Goal: Task Accomplishment & Management: Manage account settings

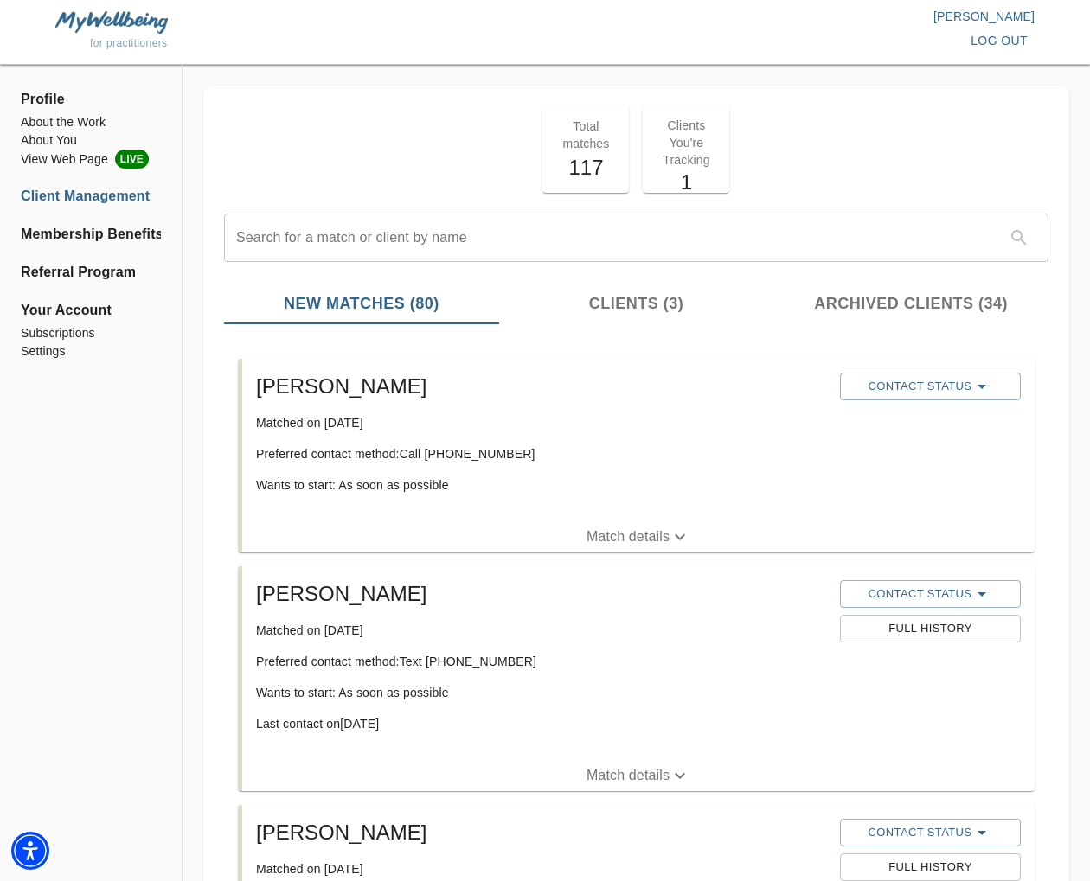
click at [607, 529] on p "Match details" at bounding box center [627, 537] width 83 height 21
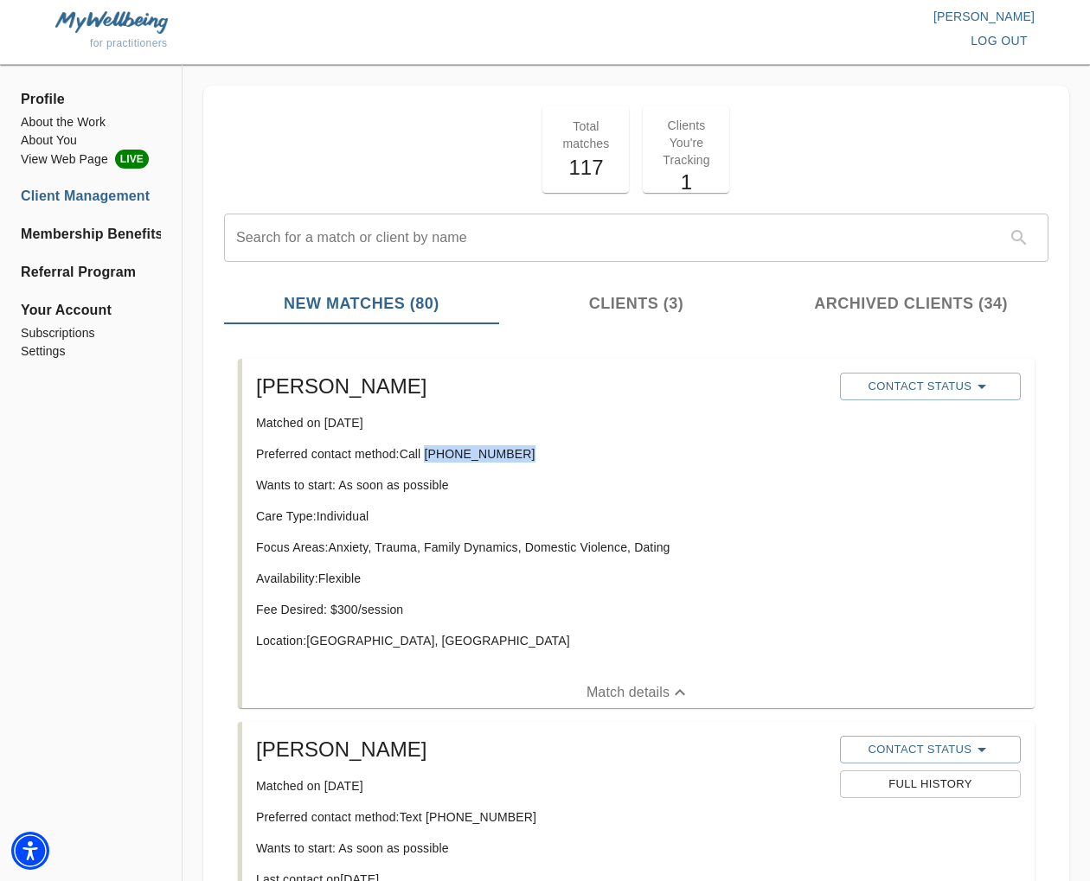
drag, startPoint x: 515, startPoint y: 452, endPoint x: 428, endPoint y: 458, distance: 86.7
click at [428, 458] on p "Preferred contact method: Call [PHONE_NUMBER]" at bounding box center [541, 453] width 570 height 17
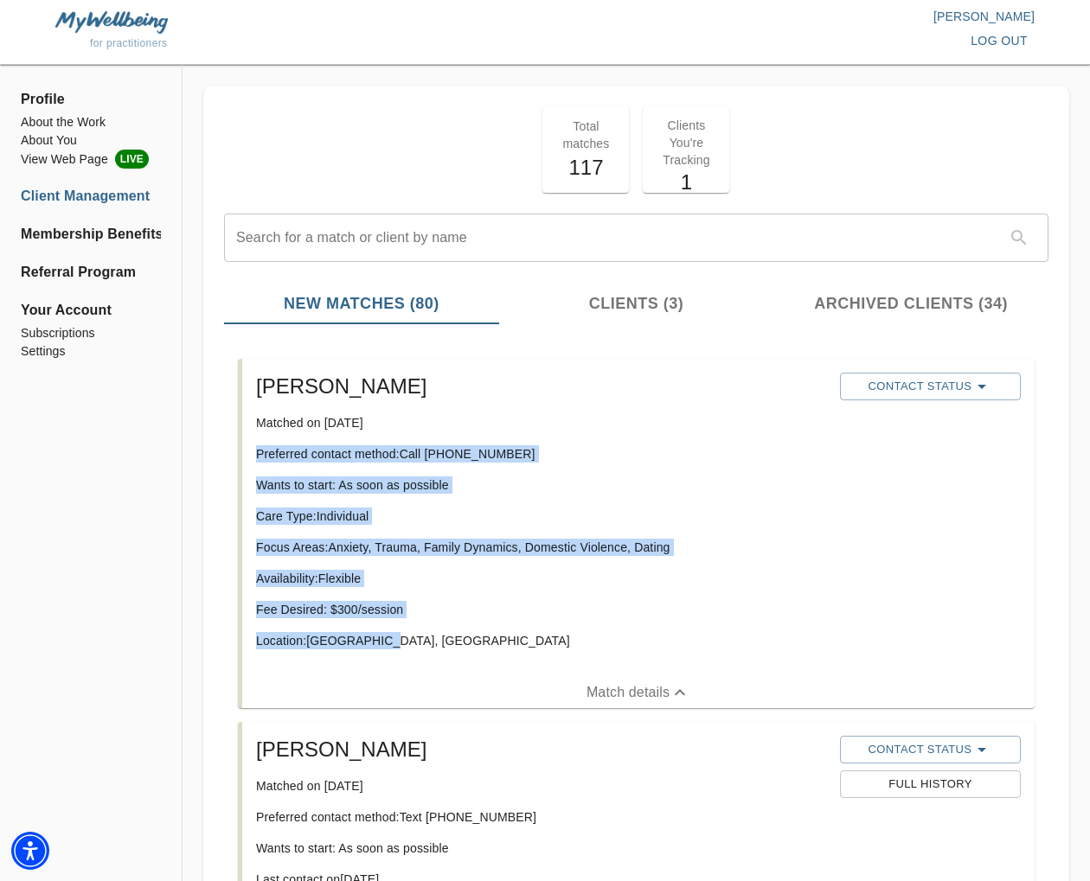
drag, startPoint x: 405, startPoint y: 647, endPoint x: 268, endPoint y: 455, distance: 235.7
click at [253, 457] on div "[PERSON_NAME] Matched on [DATE] Preferred contact method: Call [PHONE_NUMBER] W…" at bounding box center [541, 518] width 584 height 304
copy div "Preferred contact method: Call [PHONE_NUMBER] Wants to start: As soon as possib…"
click at [908, 388] on span "Contact Status" at bounding box center [930, 386] width 163 height 21
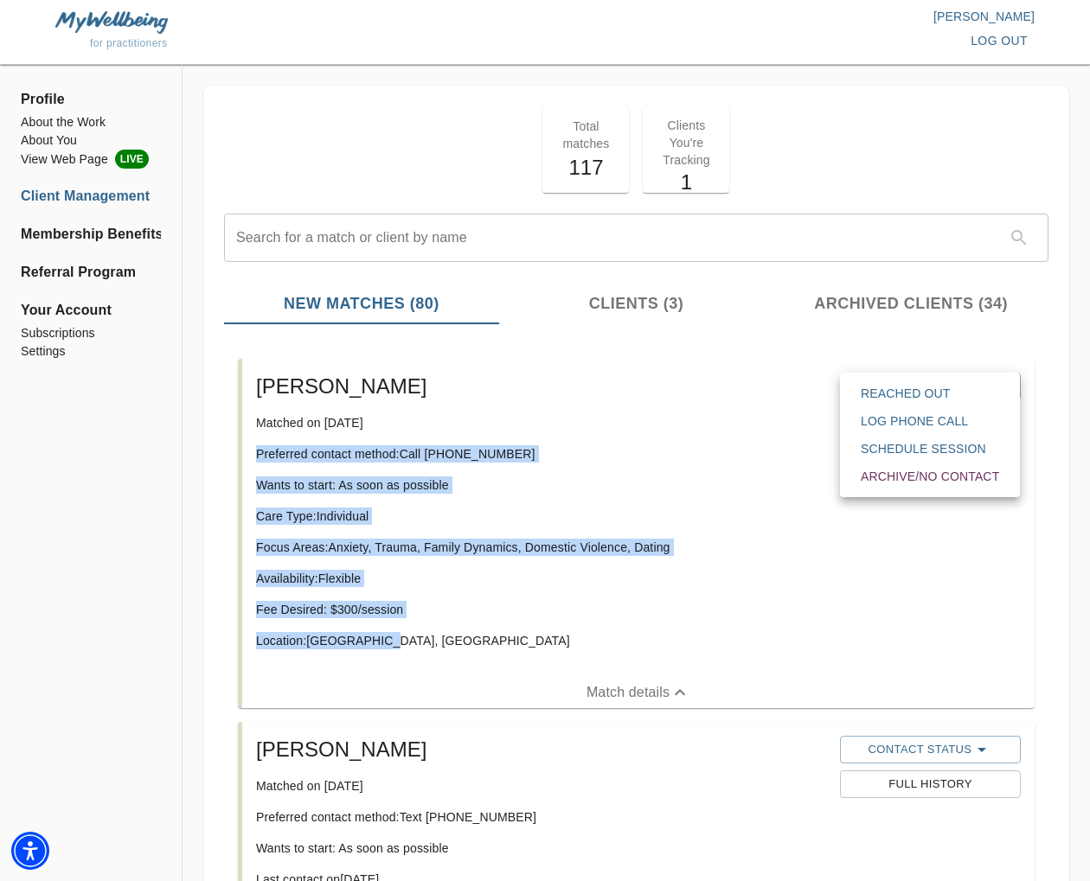
click at [924, 395] on span "Reached Out" at bounding box center [930, 393] width 138 height 17
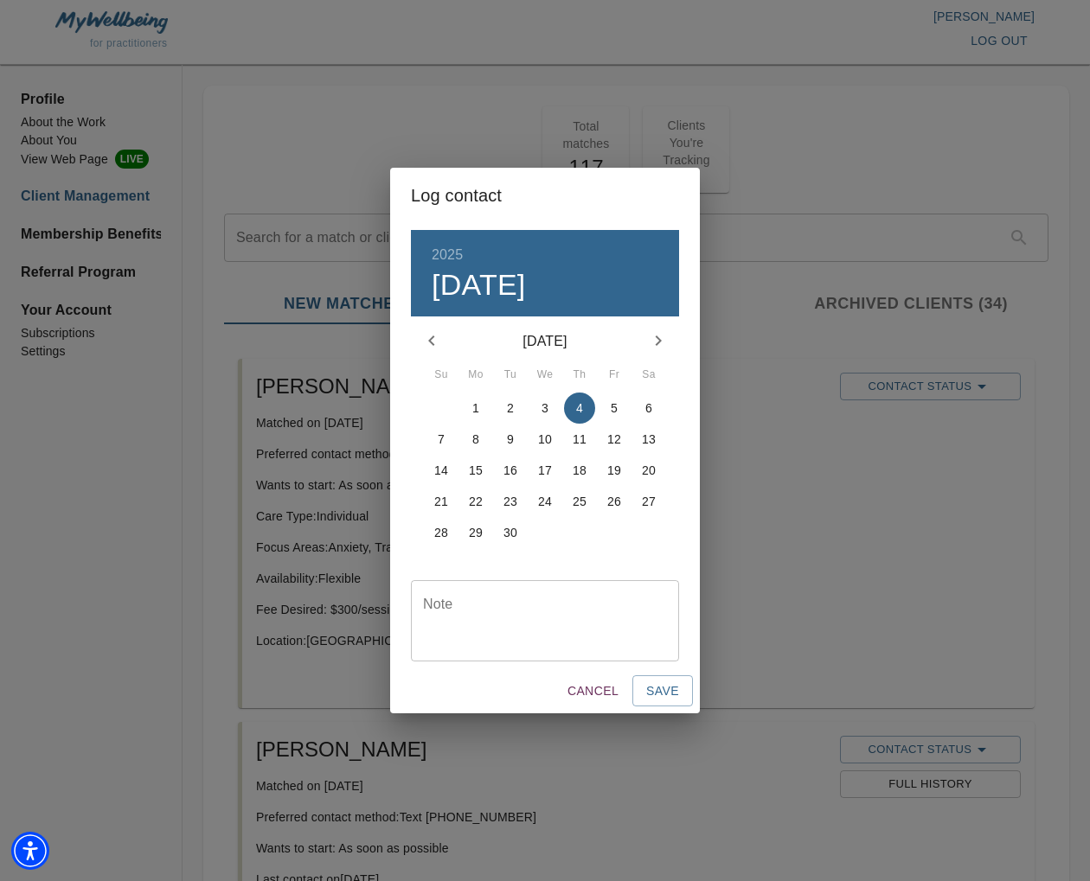
click at [502, 608] on textarea at bounding box center [545, 620] width 244 height 49
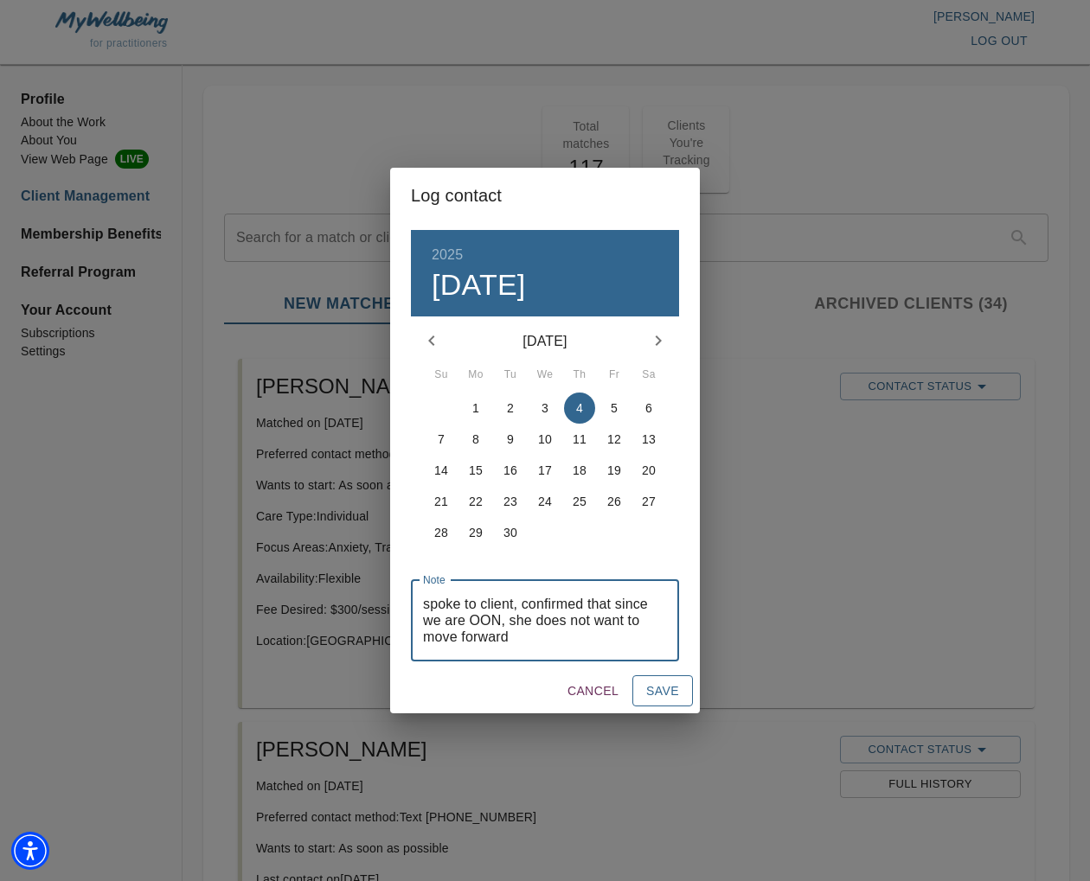
type textarea "spoke to client, confirmed that since we are OON, she does not want to move for…"
click at [670, 698] on span "Save" at bounding box center [662, 692] width 33 height 22
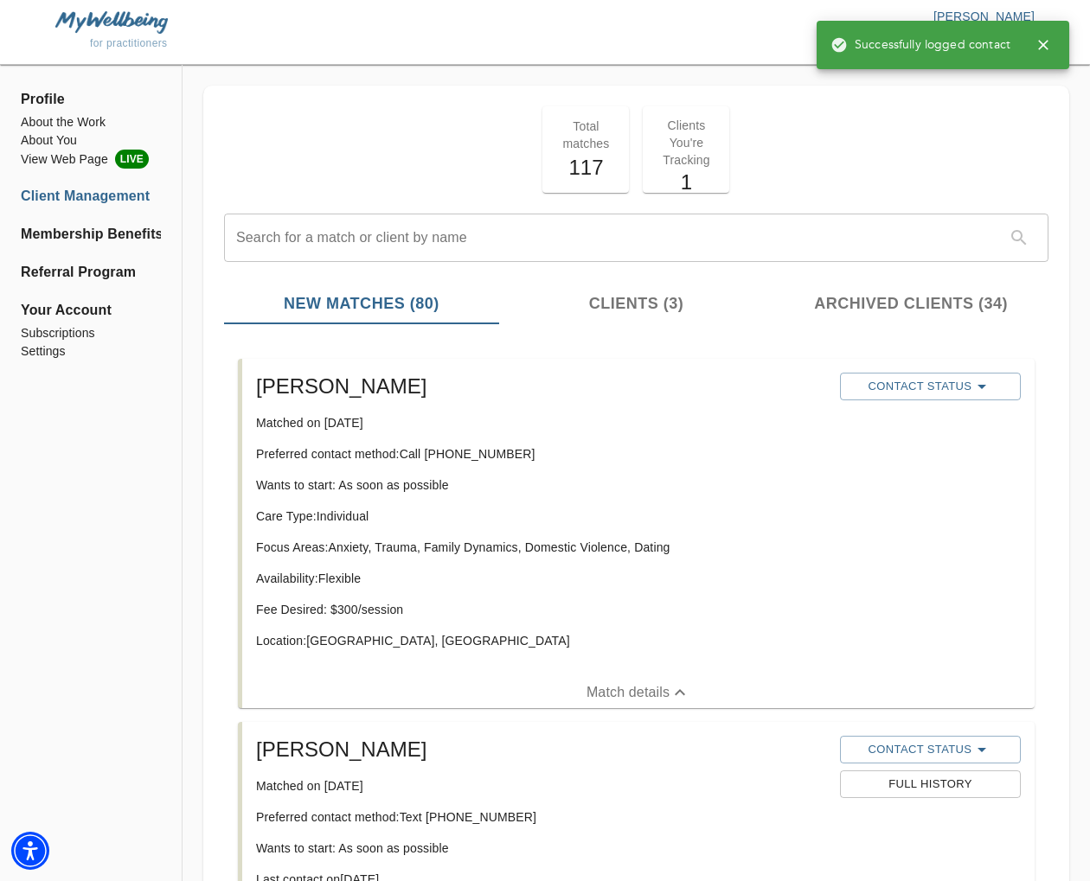
drag, startPoint x: 895, startPoint y: 381, endPoint x: 980, endPoint y: 433, distance: 98.9
click at [895, 381] on span "Contact Status" at bounding box center [930, 386] width 163 height 21
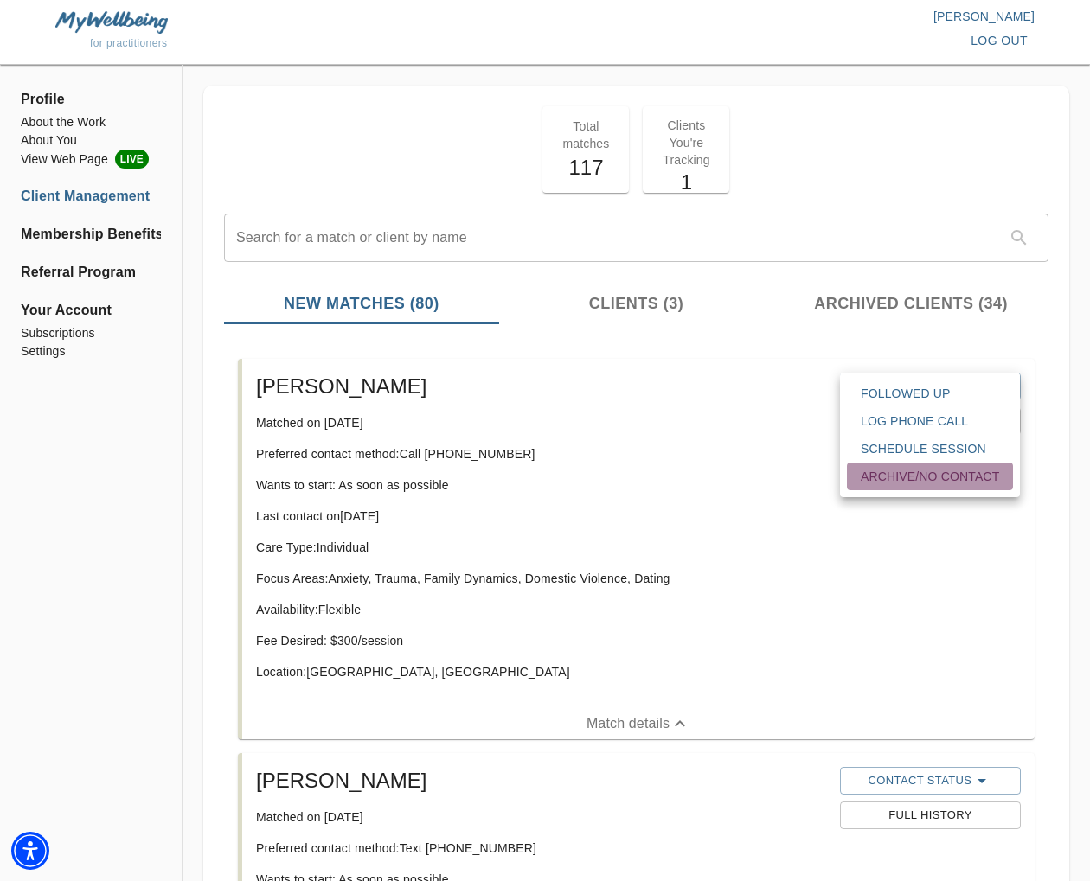
click at [919, 477] on span "Archive/No contact" at bounding box center [930, 476] width 138 height 17
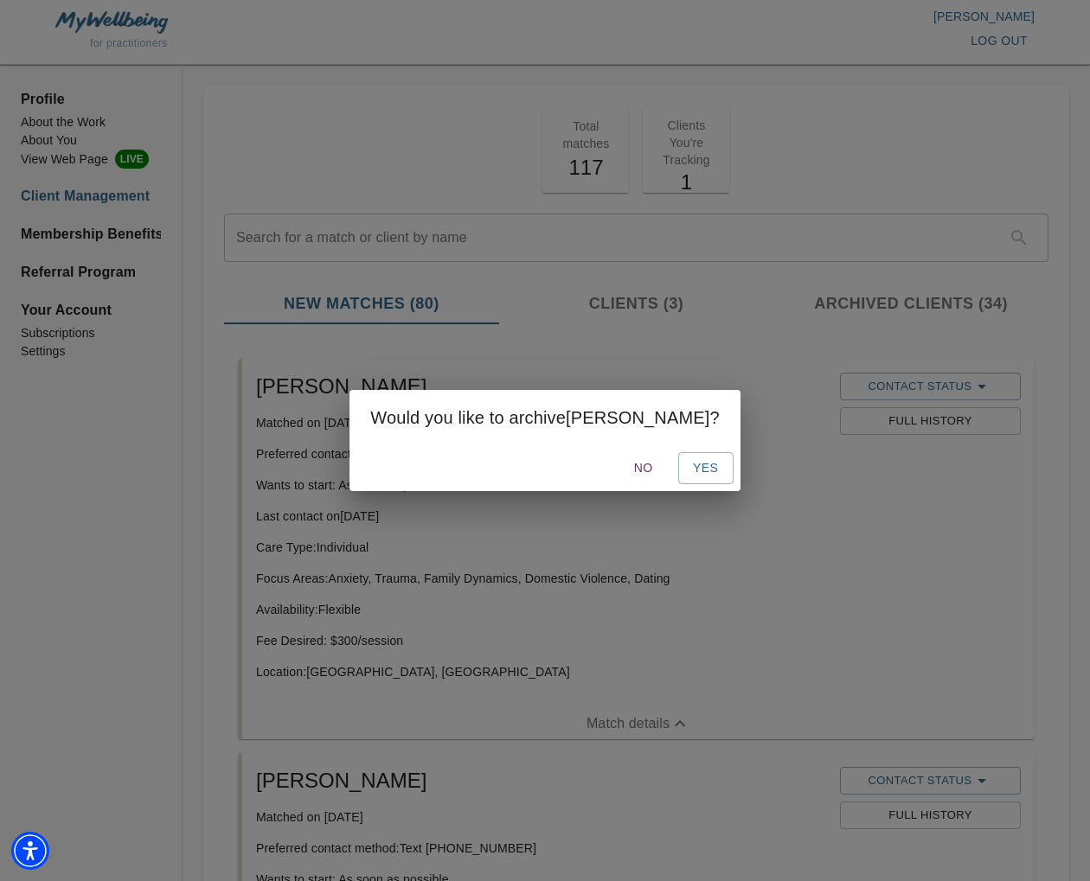
drag, startPoint x: 675, startPoint y: 467, endPoint x: 734, endPoint y: 491, distance: 63.6
click at [692, 467] on span "Yes" at bounding box center [706, 469] width 28 height 22
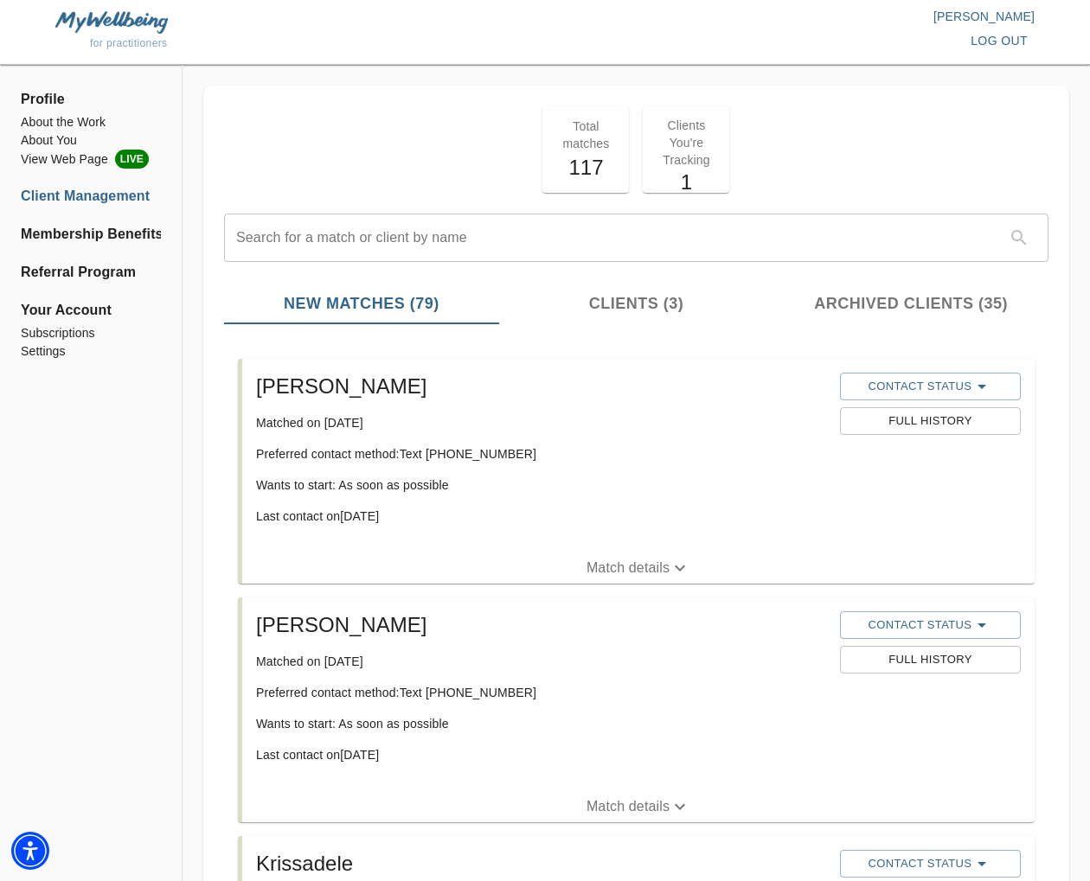
click at [1017, 45] on span "log out" at bounding box center [999, 41] width 57 height 22
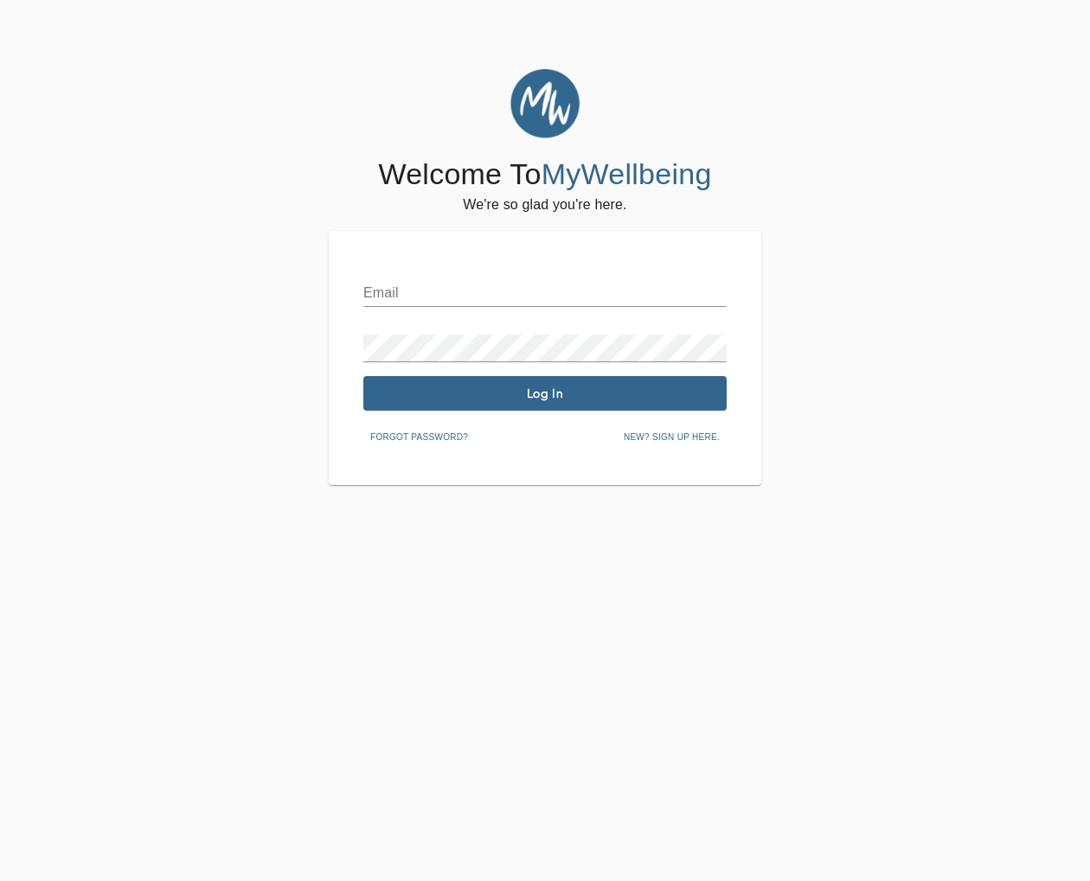
scroll to position [56, 0]
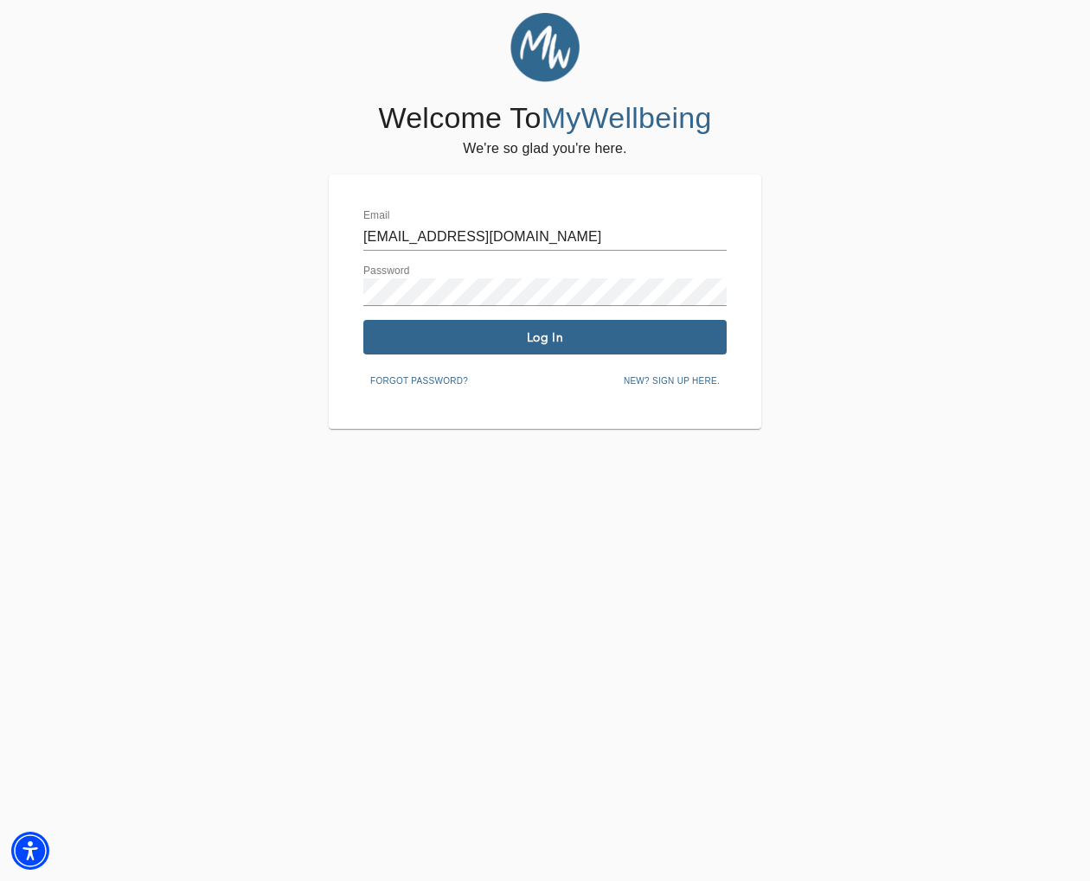
click at [552, 238] on input "[EMAIL_ADDRESS][DOMAIN_NAME]" at bounding box center [544, 237] width 363 height 28
type input "[EMAIL_ADDRESS][DOMAIN_NAME]"
